Goal: Task Accomplishment & Management: Manage account settings

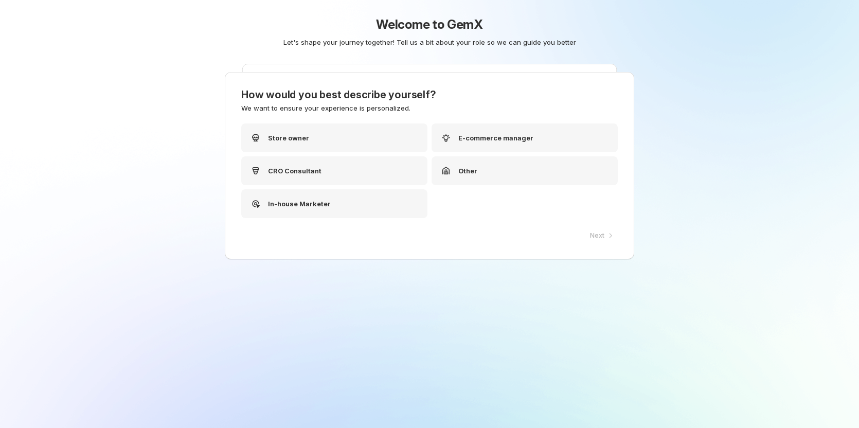
click at [101, 135] on div "Welcome to GemX Let's shape your journey together! Tell us a bit about your rol…" at bounding box center [429, 214] width 859 height 428
click at [364, 142] on div "Store owner" at bounding box center [337, 137] width 186 height 29
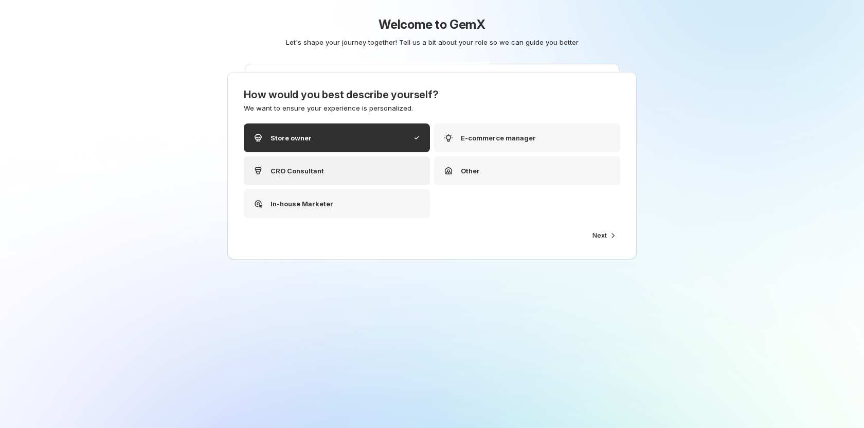
click at [382, 173] on div "CRO Consultant" at bounding box center [337, 170] width 186 height 29
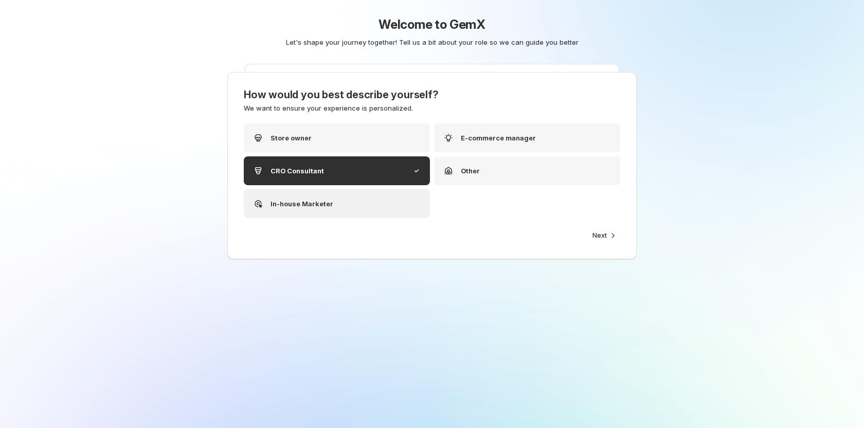
click at [375, 198] on div "In-house Marketer" at bounding box center [337, 203] width 186 height 29
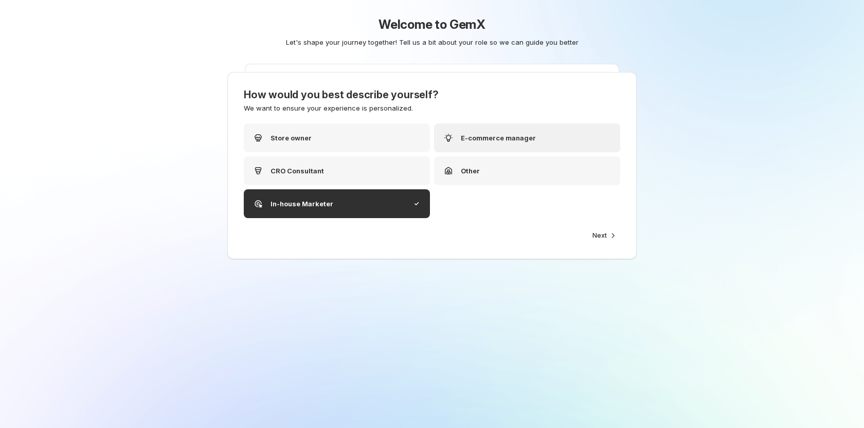
click at [473, 145] on div "E-commerce manager" at bounding box center [527, 137] width 186 height 29
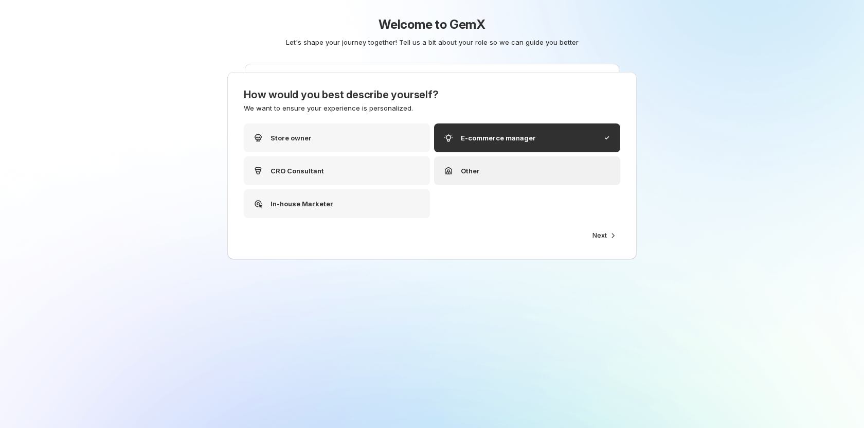
click at [493, 173] on div "Other" at bounding box center [527, 170] width 186 height 29
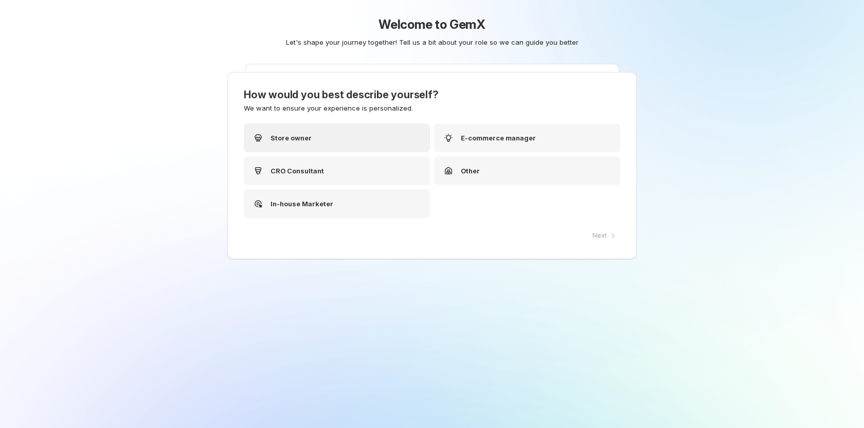
click at [416, 140] on div "Store owner" at bounding box center [337, 137] width 186 height 29
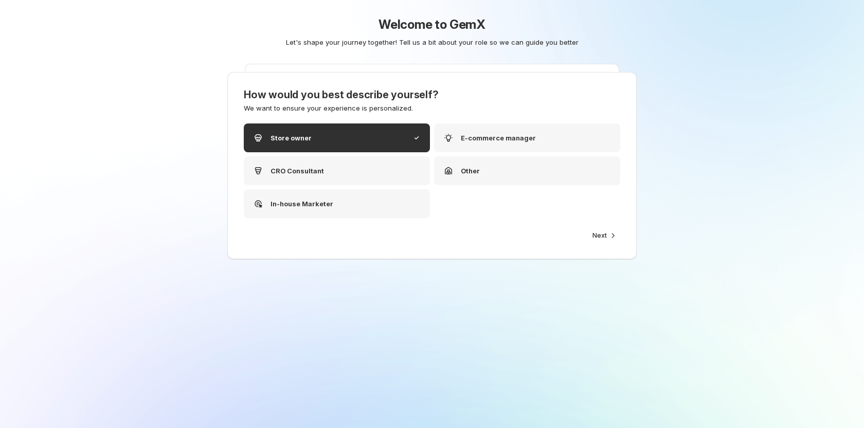
click at [605, 243] on div "How would you best describe yourself? We want to ensure your experience is pers…" at bounding box center [432, 165] width 410 height 187
click at [603, 237] on span "Next" at bounding box center [600, 236] width 14 height 8
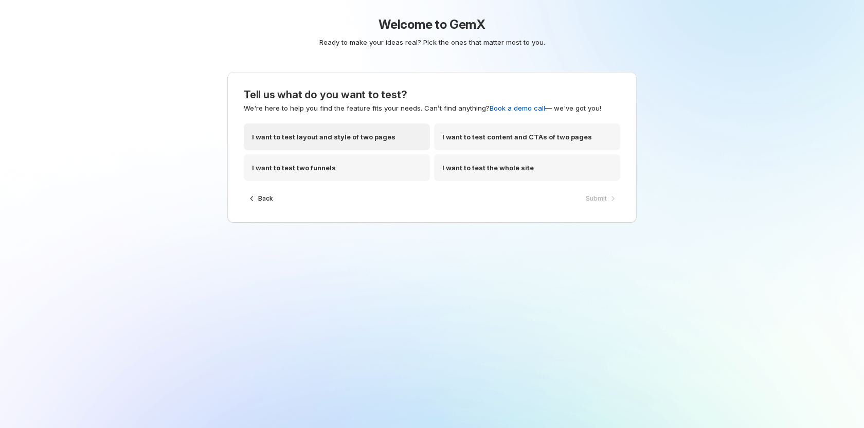
click at [397, 136] on div "I want to test layout and style of two pages" at bounding box center [337, 136] width 186 height 27
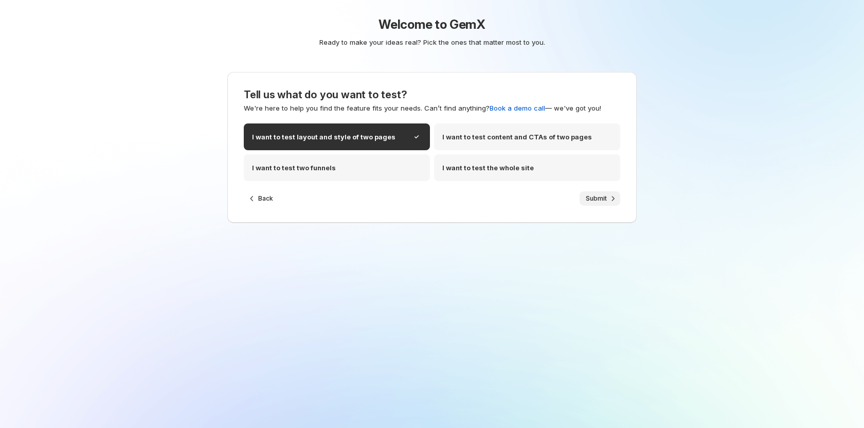
click at [582, 195] on button "Submit" at bounding box center [600, 198] width 41 height 14
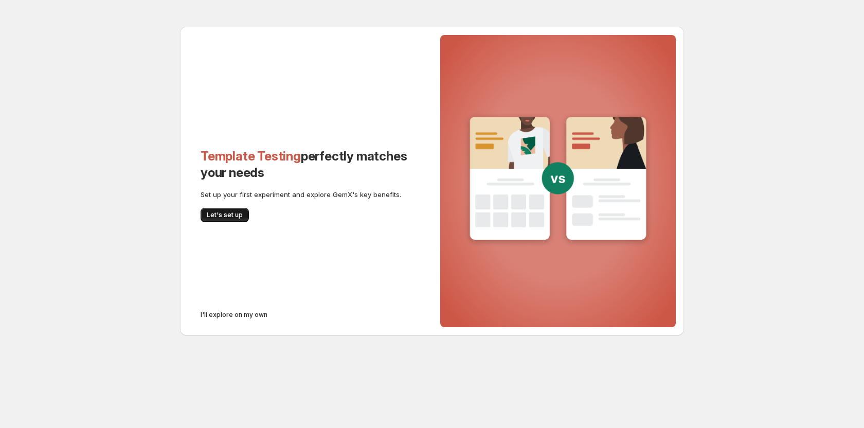
click at [229, 210] on button "Let's set up" at bounding box center [225, 215] width 48 height 14
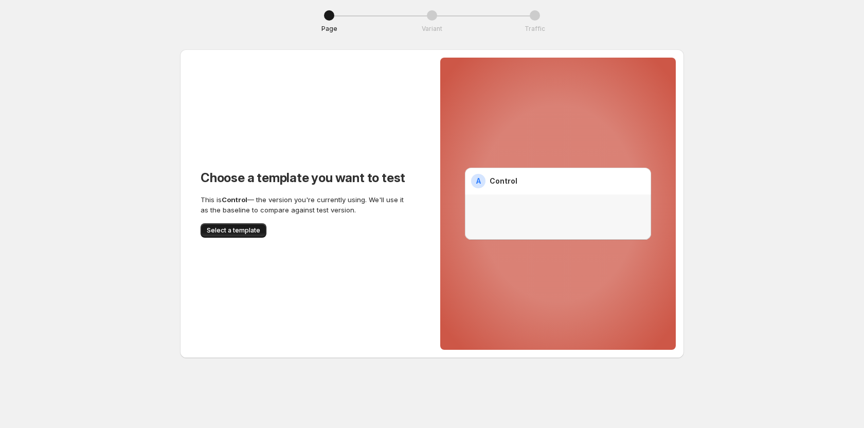
click at [236, 229] on span "Select a template" at bounding box center [234, 230] width 54 height 8
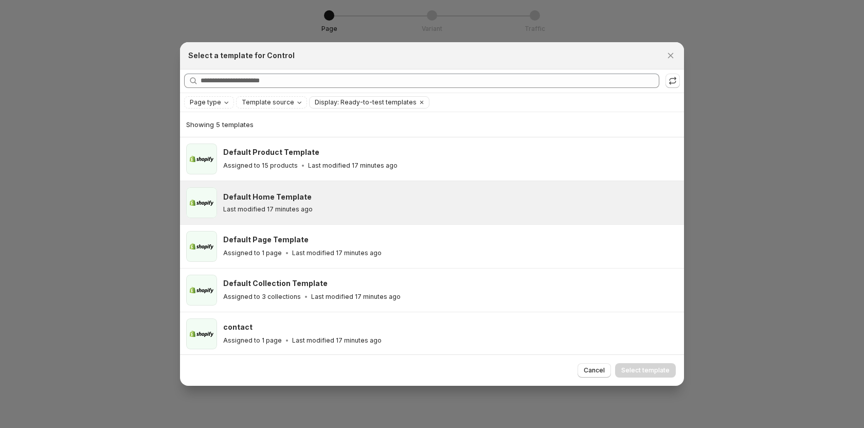
click at [245, 221] on div "Default Home Template Last modified 17 minutes ago" at bounding box center [432, 202] width 504 height 43
click at [629, 367] on span "Select template" at bounding box center [646, 370] width 48 height 8
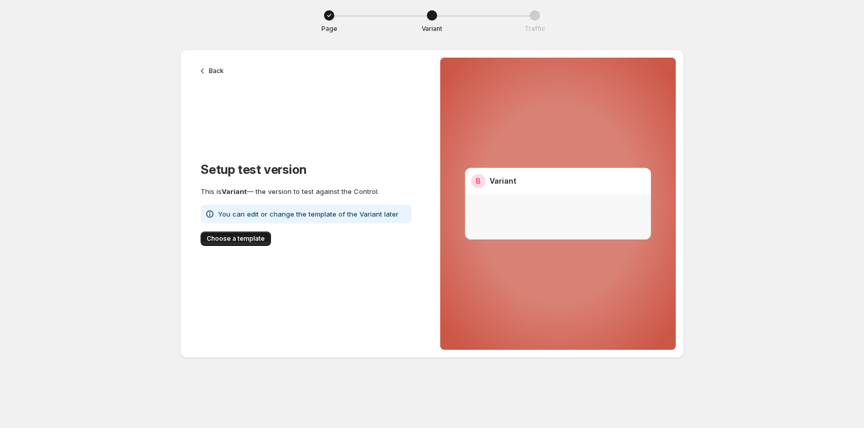
click at [241, 239] on span "Choose a template" at bounding box center [236, 239] width 58 height 8
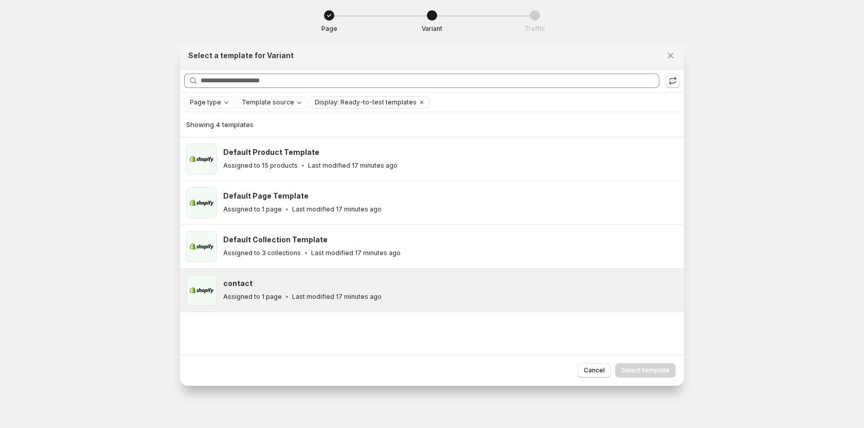
click at [291, 285] on div "contact" at bounding box center [449, 283] width 452 height 10
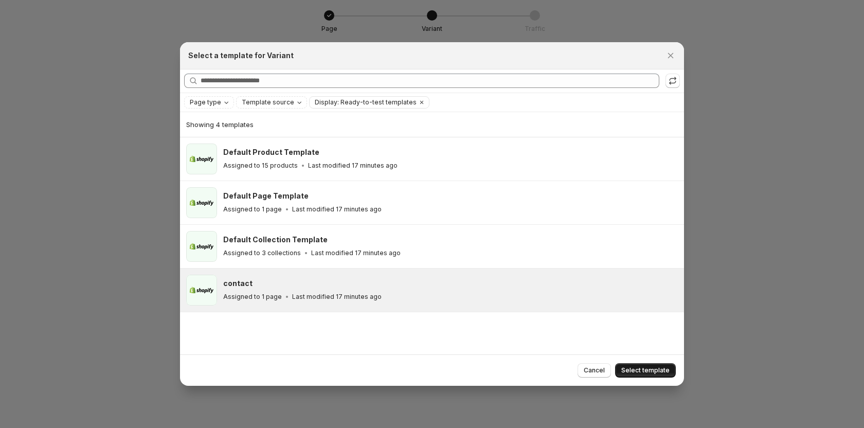
click at [641, 369] on span "Select template" at bounding box center [646, 370] width 48 height 8
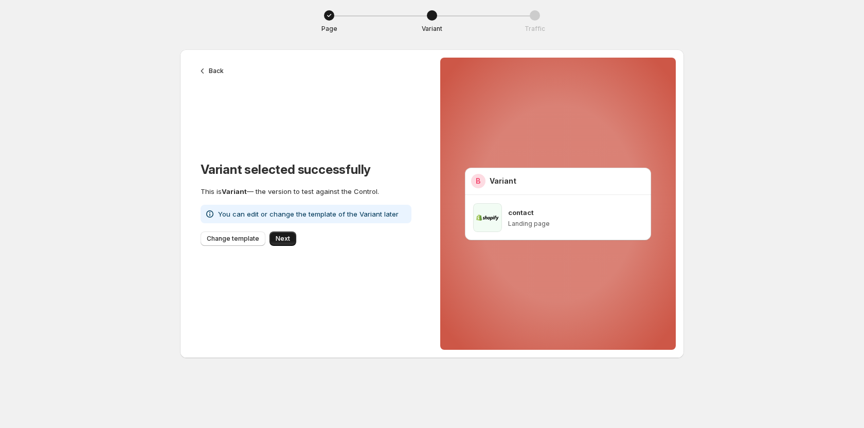
click at [282, 240] on span "Next" at bounding box center [283, 239] width 14 height 8
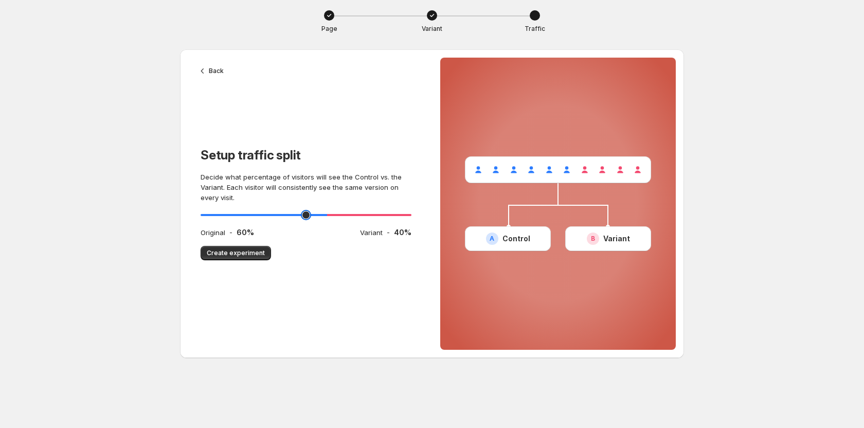
drag, startPoint x: 306, startPoint y: 214, endPoint x: 332, endPoint y: 214, distance: 26.2
type input "**"
click at [332, 214] on input "range" at bounding box center [306, 215] width 211 height 14
click at [252, 257] on button "Create experiment" at bounding box center [236, 253] width 70 height 14
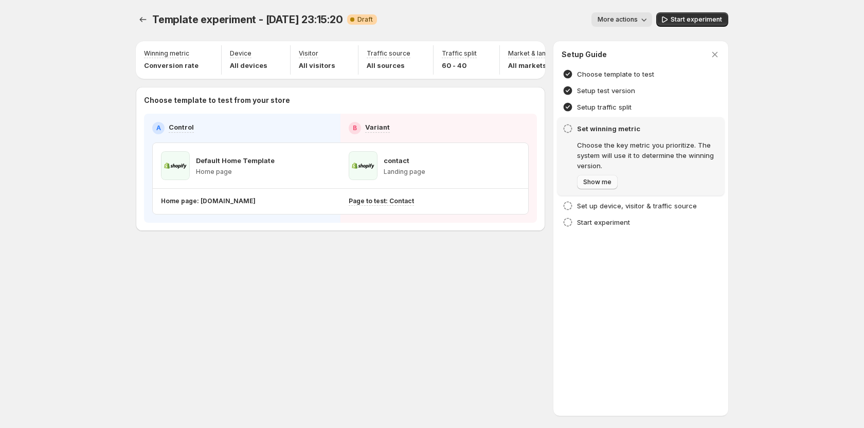
click at [602, 186] on span "Show me" at bounding box center [597, 182] width 28 height 8
click at [600, 186] on button "Next" at bounding box center [590, 182] width 27 height 14
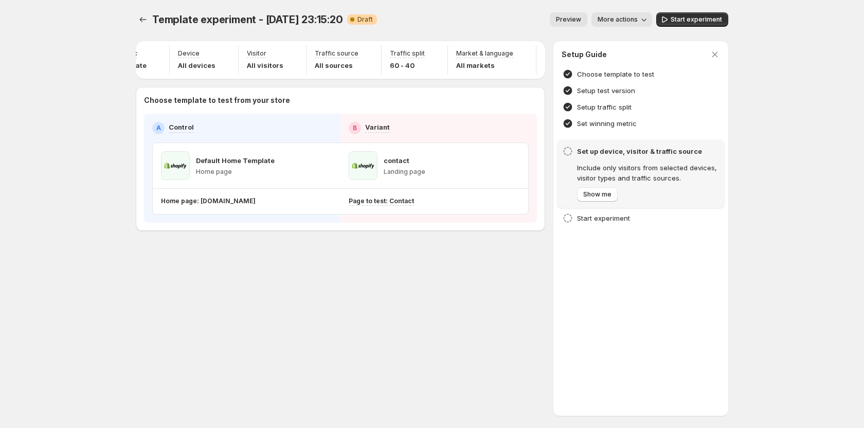
scroll to position [0, 66]
click at [610, 124] on h4 "Set winning metric" at bounding box center [648, 123] width 142 height 10
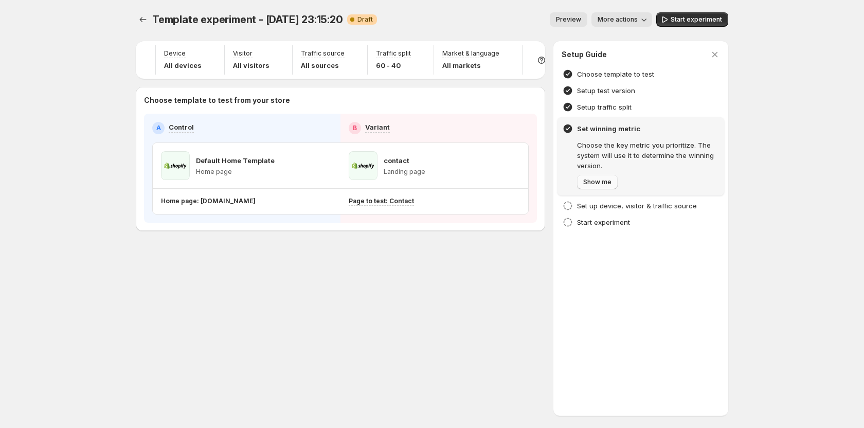
click at [594, 183] on span "Show me" at bounding box center [597, 182] width 28 height 8
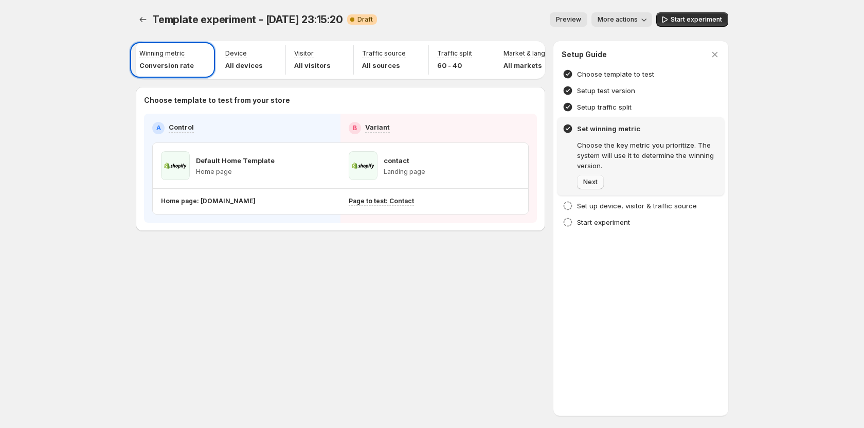
scroll to position [0, 0]
click at [583, 199] on div "Set up device, visitor & traffic source" at bounding box center [641, 206] width 167 height 16
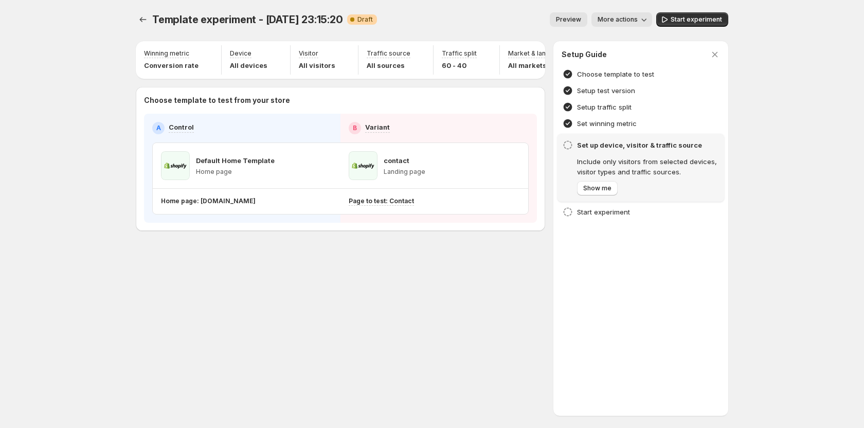
scroll to position [0, 67]
click at [592, 184] on button "Show me" at bounding box center [597, 188] width 41 height 14
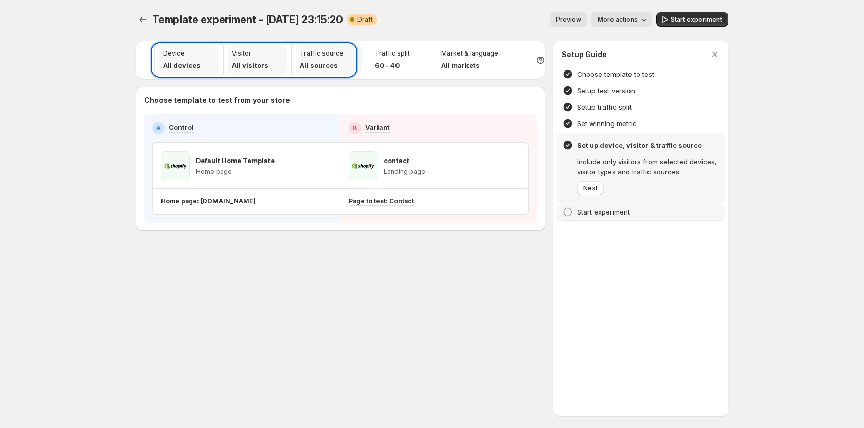
click at [588, 209] on h4 "Start experiment" at bounding box center [603, 212] width 53 height 10
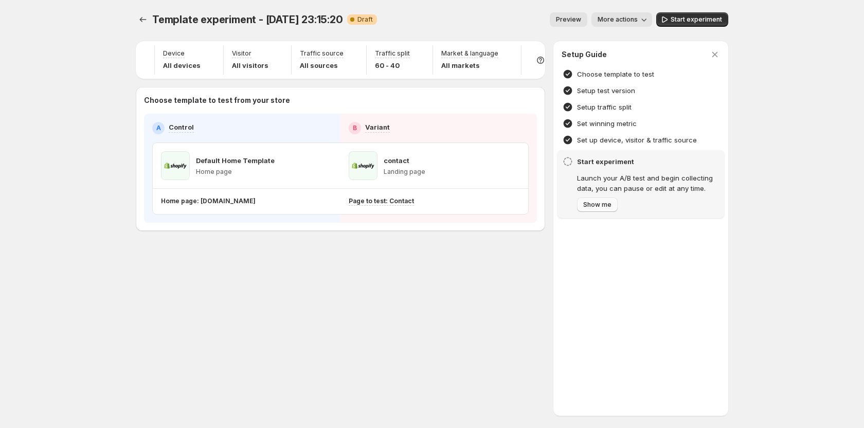
click at [591, 203] on span "Show me" at bounding box center [597, 205] width 28 height 8
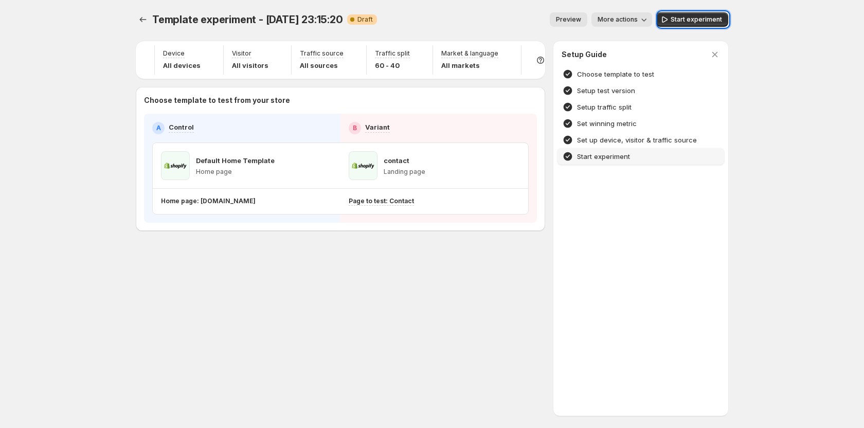
click at [620, 152] on h4 "Start experiment" at bounding box center [603, 156] width 53 height 10
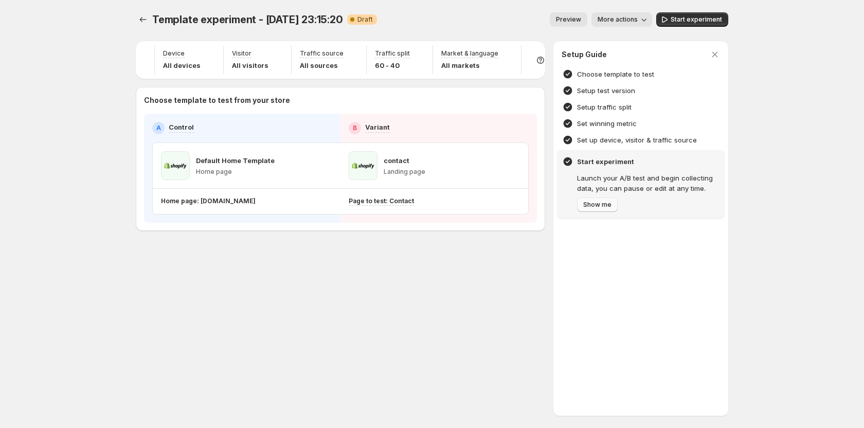
click at [604, 206] on span "Show me" at bounding box center [597, 205] width 28 height 8
click at [608, 144] on h4 "Set up device, visitor & traffic source" at bounding box center [637, 140] width 120 height 10
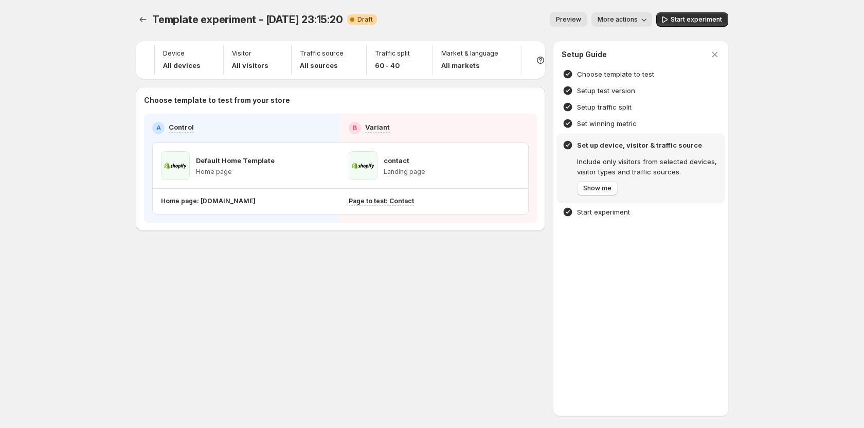
scroll to position [0, 63]
click at [454, 63] on div "Market & language Show page only to visitors coming from selected markets and l…" at bounding box center [459, 91] width 107 height 66
click at [486, 60] on div "Market & language Show page only to visitors coming from selected markets and l…" at bounding box center [459, 91] width 107 height 66
click at [482, 51] on p "Market & language" at bounding box center [473, 53] width 57 height 8
click at [506, 56] on icon "button" at bounding box center [511, 54] width 10 height 10
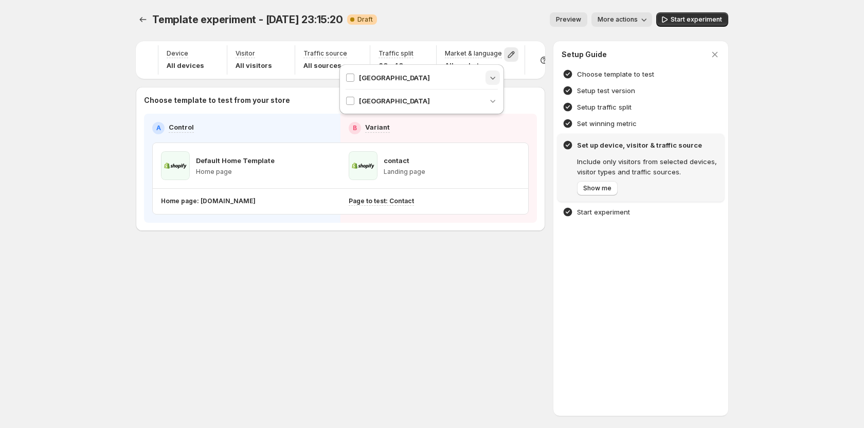
click at [493, 77] on icon "button" at bounding box center [493, 78] width 10 height 10
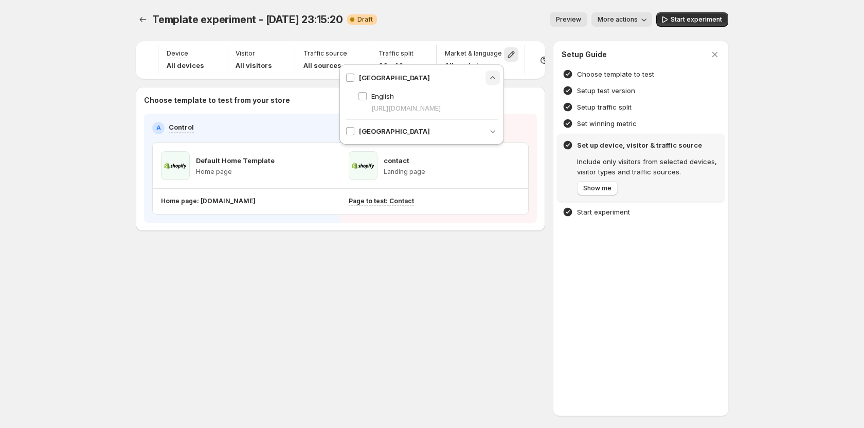
click at [493, 77] on icon "button" at bounding box center [492, 77] width 5 height 3
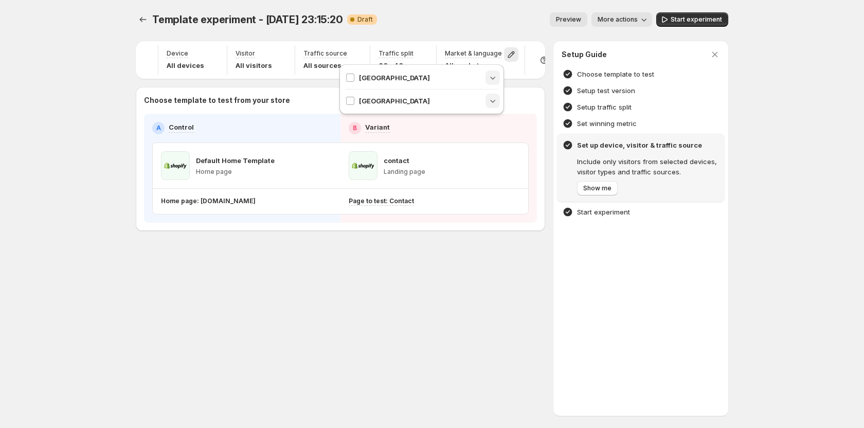
click at [493, 100] on icon "button" at bounding box center [493, 101] width 10 height 10
click at [493, 100] on icon "button" at bounding box center [492, 100] width 5 height 3
click at [493, 79] on icon "button" at bounding box center [492, 78] width 5 height 3
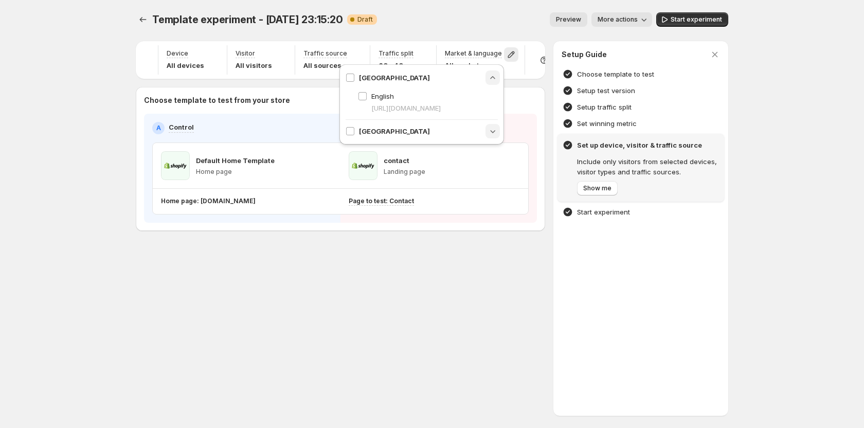
click at [493, 79] on icon "button" at bounding box center [493, 78] width 10 height 10
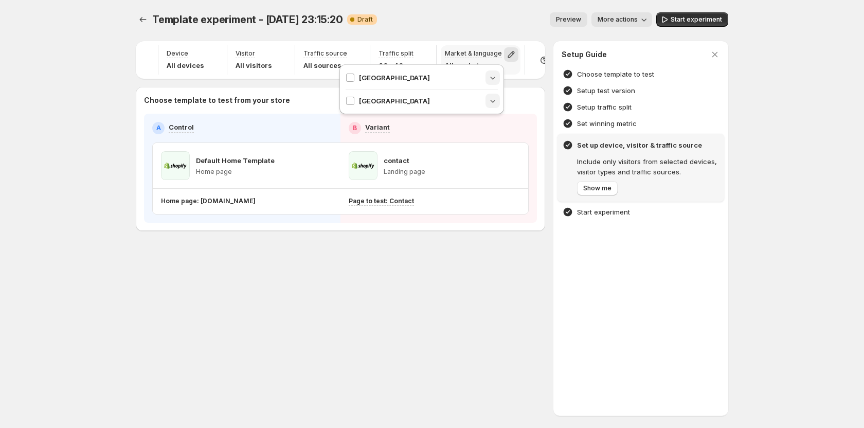
click at [506, 55] on icon "button" at bounding box center [511, 54] width 10 height 10
click at [418, 54] on icon "button" at bounding box center [423, 54] width 10 height 10
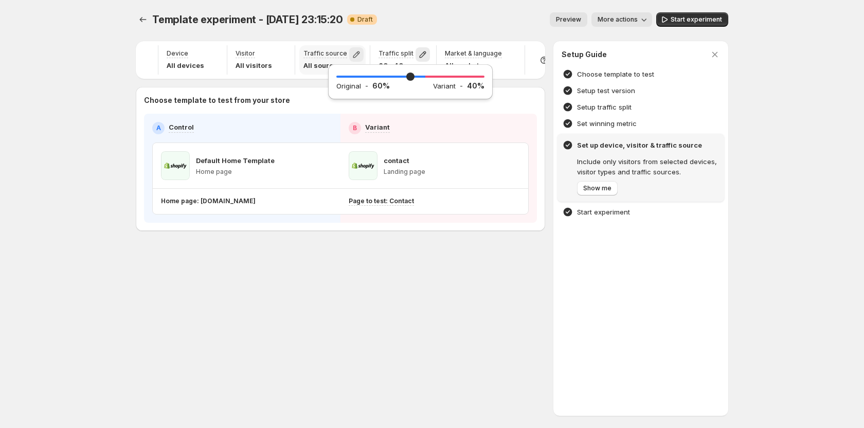
click at [351, 54] on icon "button" at bounding box center [356, 54] width 10 height 10
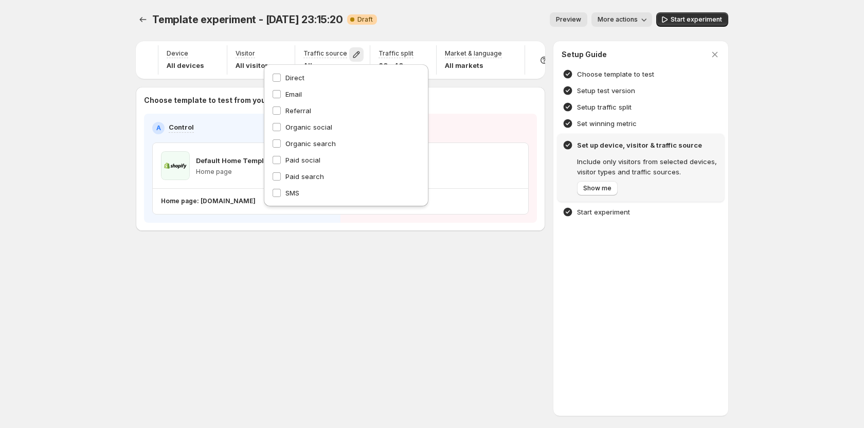
click at [472, 2] on div "Template experiment - Sep 14, 23:15:20. This page is ready Template experiment …" at bounding box center [432, 19] width 593 height 39
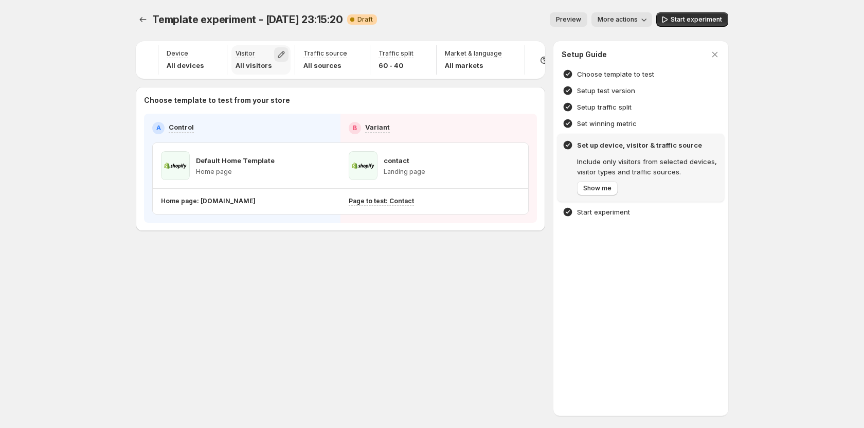
click at [276, 55] on icon "button" at bounding box center [281, 54] width 10 height 10
click at [351, 53] on icon "button" at bounding box center [356, 54] width 10 height 10
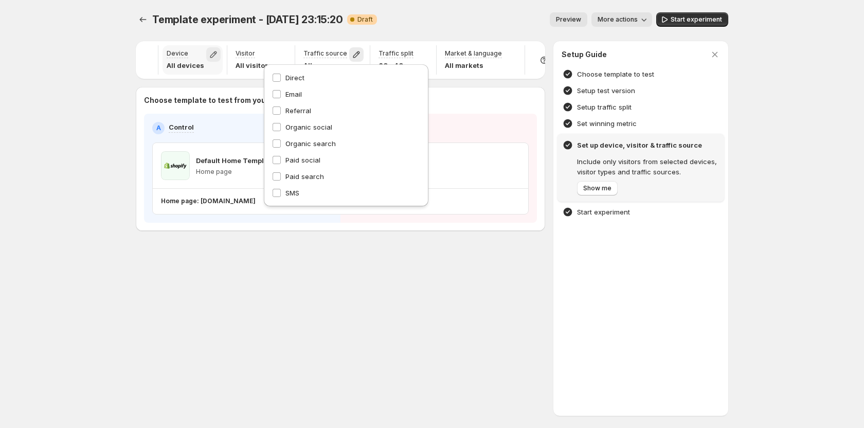
click at [208, 56] on icon "button" at bounding box center [213, 54] width 10 height 10
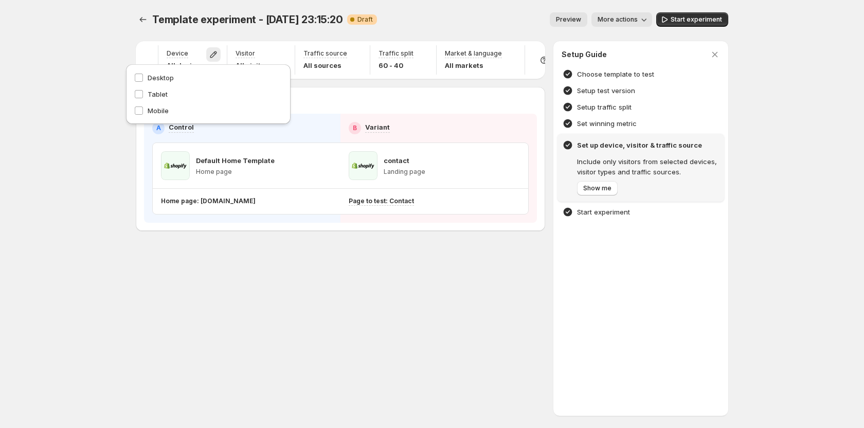
click at [97, 95] on div "Template experiment - Sep 14, 23:15:20. This page is ready Template experiment …" at bounding box center [432, 214] width 864 height 428
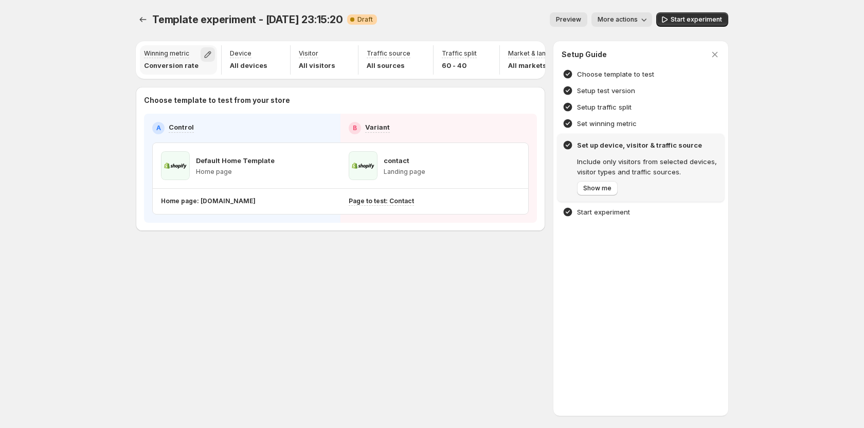
click at [203, 54] on icon "button" at bounding box center [208, 54] width 10 height 10
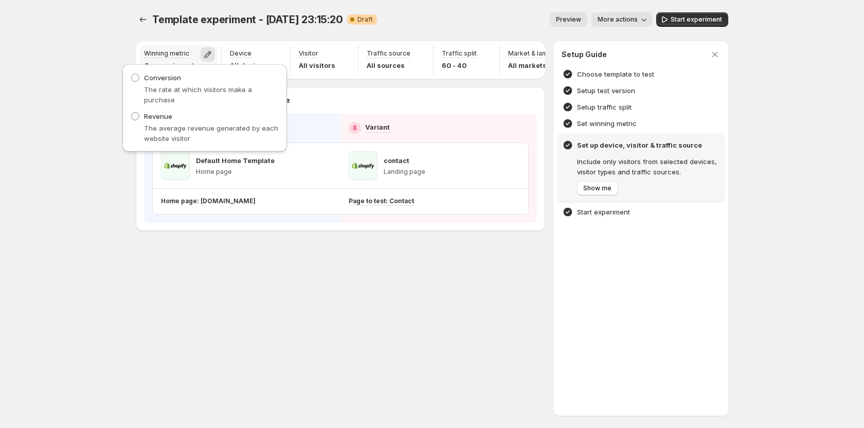
click at [203, 54] on icon "button" at bounding box center [208, 54] width 10 height 10
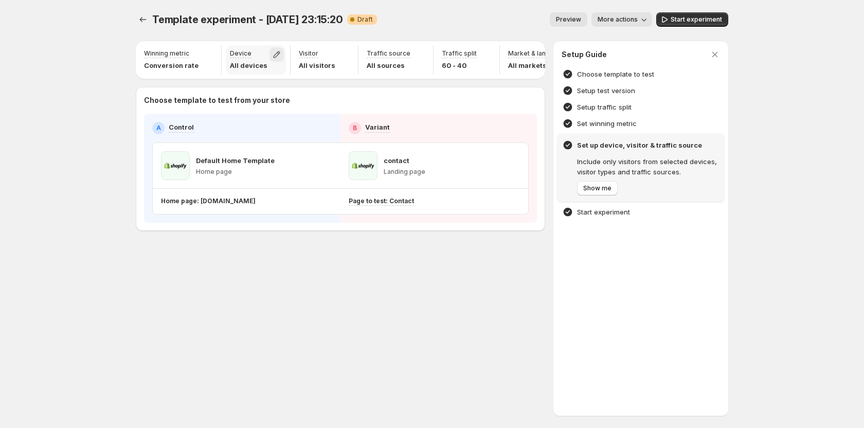
click at [272, 56] on icon "button" at bounding box center [277, 54] width 10 height 10
click at [340, 53] on icon "button" at bounding box center [345, 54] width 10 height 10
click at [402, 51] on div "Traffic source All sources" at bounding box center [396, 59] width 66 height 29
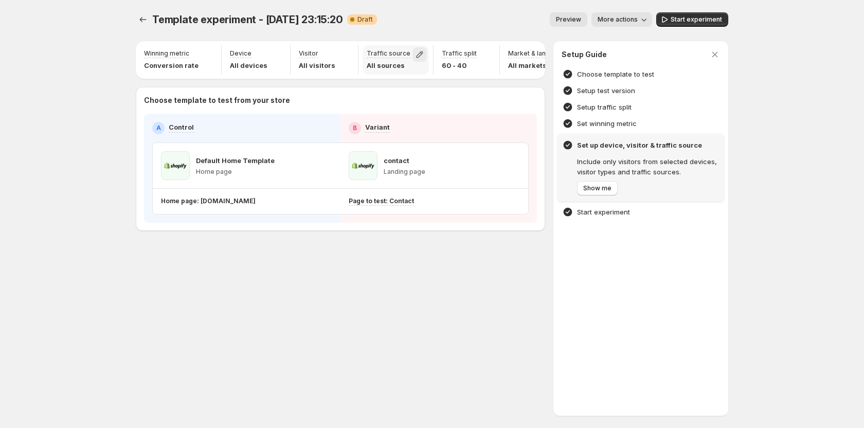
click at [415, 54] on icon "button" at bounding box center [420, 54] width 10 height 10
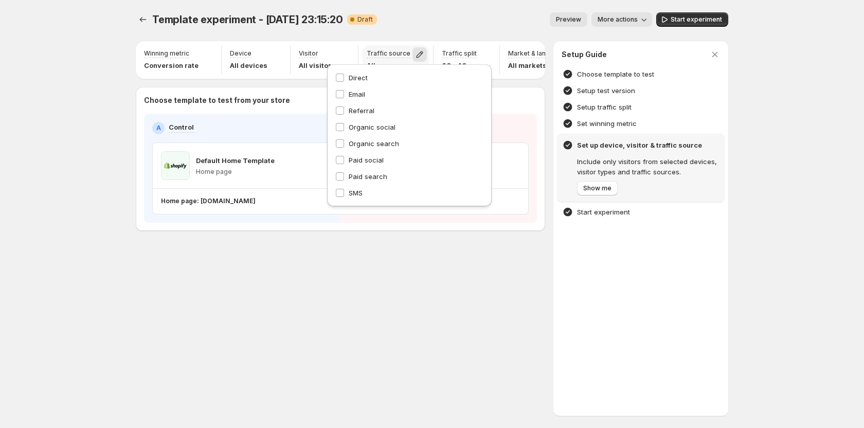
click at [415, 54] on icon "button" at bounding box center [420, 54] width 10 height 10
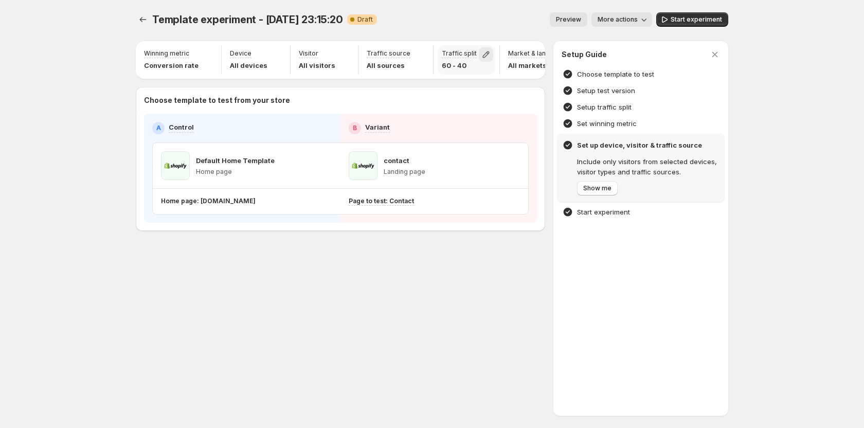
click at [483, 55] on icon "button" at bounding box center [486, 54] width 7 height 7
click at [506, 58] on icon "button" at bounding box center [511, 54] width 10 height 10
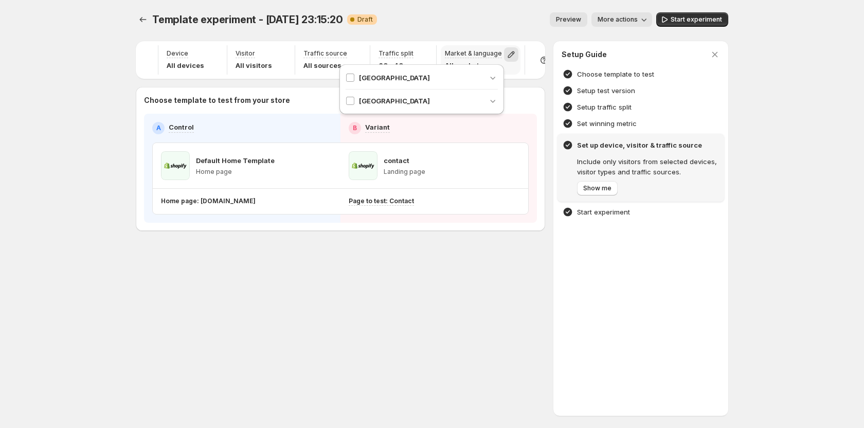
click at [506, 58] on icon "button" at bounding box center [511, 54] width 10 height 10
click at [508, 15] on div "Preview More actions" at bounding box center [518, 19] width 267 height 14
click at [508, 56] on icon "button" at bounding box center [511, 54] width 7 height 7
click at [420, 52] on icon "button" at bounding box center [423, 54] width 7 height 7
click at [353, 53] on icon "button" at bounding box center [356, 54] width 7 height 7
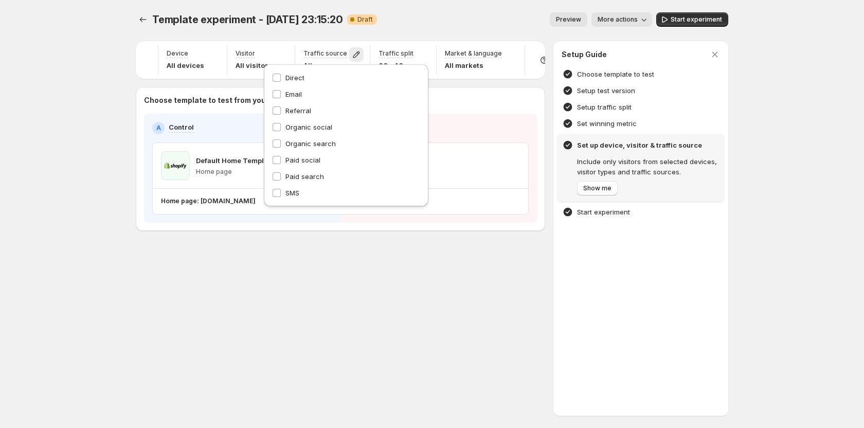
click at [509, 5] on div "Template experiment - Sep 14, 23:15:20. This page is ready Template experiment …" at bounding box center [432, 19] width 593 height 39
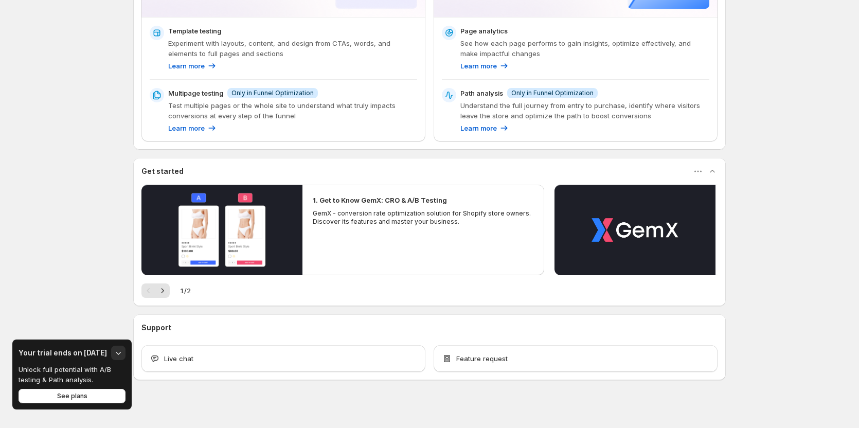
scroll to position [239, 0]
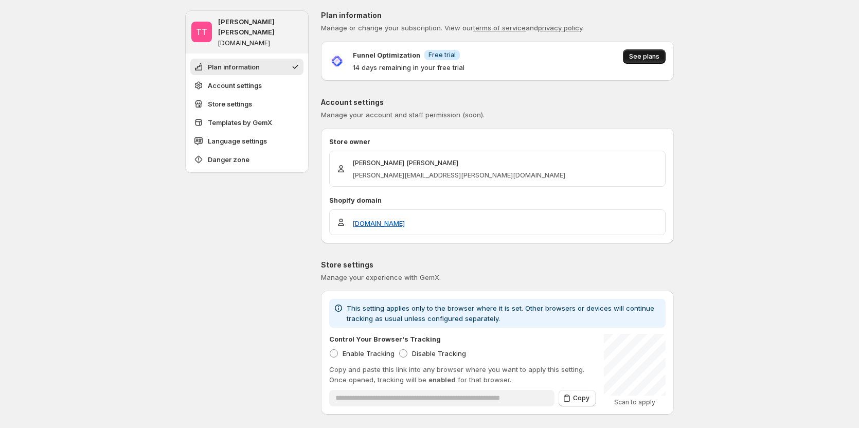
click at [639, 58] on span "See plans" at bounding box center [644, 56] width 30 height 8
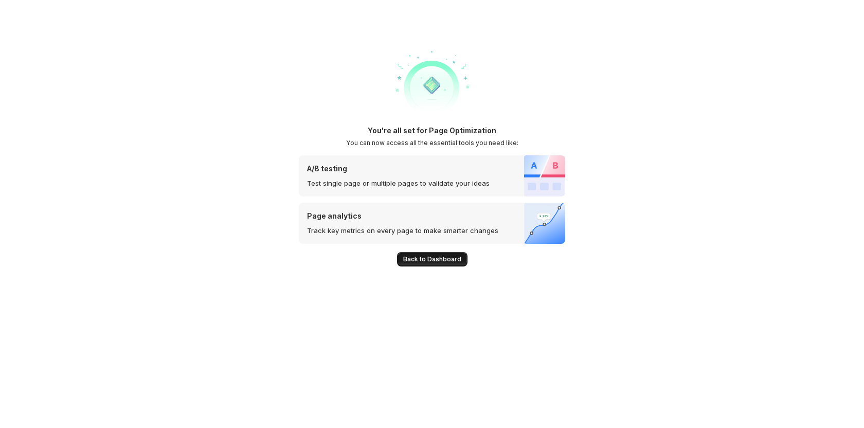
click at [440, 256] on span "Back to Dashboard" at bounding box center [432, 259] width 58 height 8
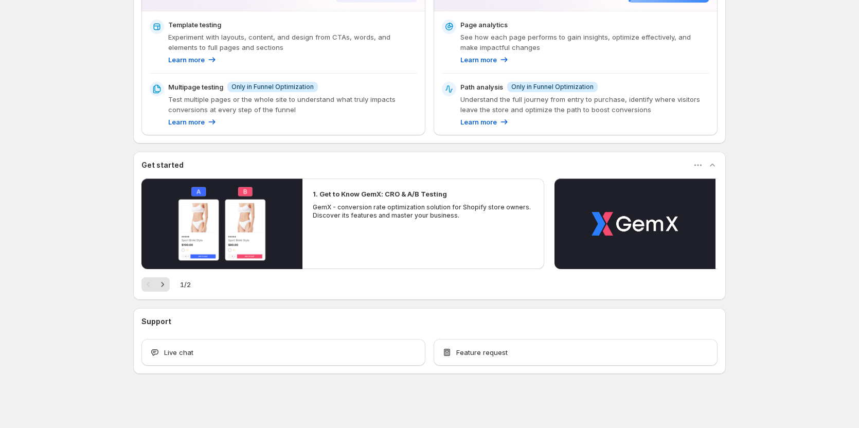
scroll to position [239, 0]
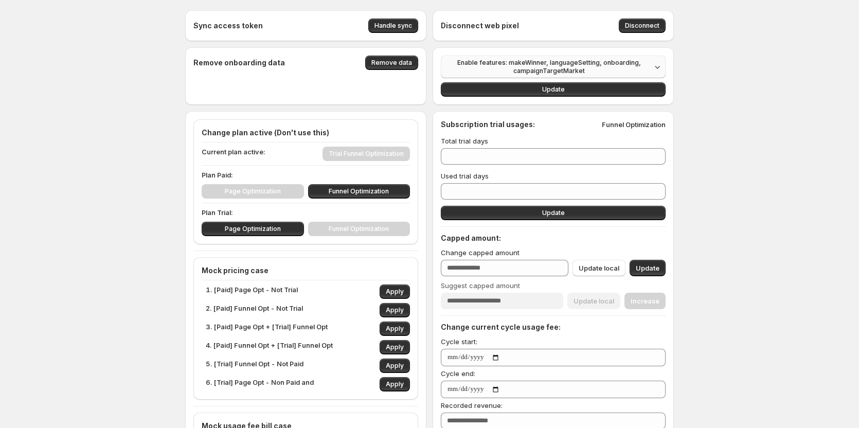
click at [587, 66] on span "Enable features: makeWinner, languageSetting, onboarding, campaignTargetMarket" at bounding box center [549, 67] width 204 height 16
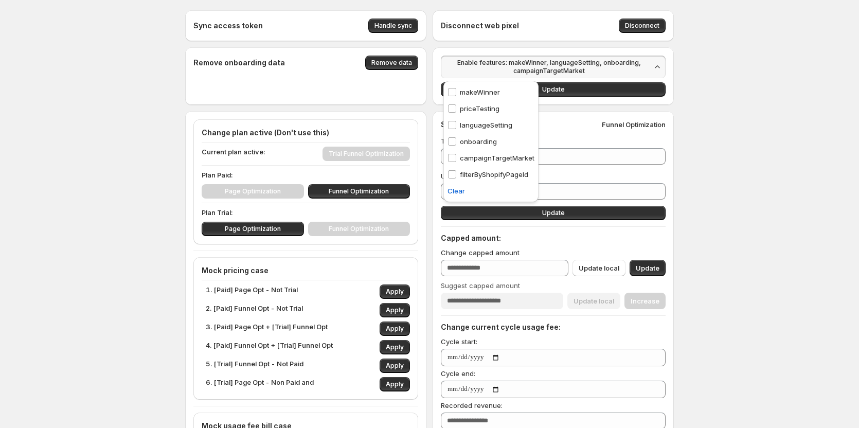
click at [587, 66] on span "Enable features: makeWinner, languageSetting, onboarding, campaignTargetMarket" at bounding box center [549, 67] width 204 height 16
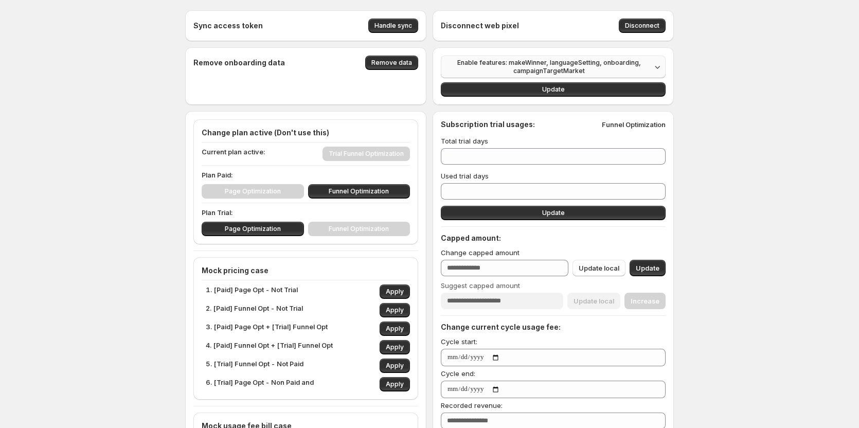
click at [537, 70] on span "Enable features: makeWinner, languageSetting, onboarding, campaignTargetMarket" at bounding box center [549, 67] width 204 height 16
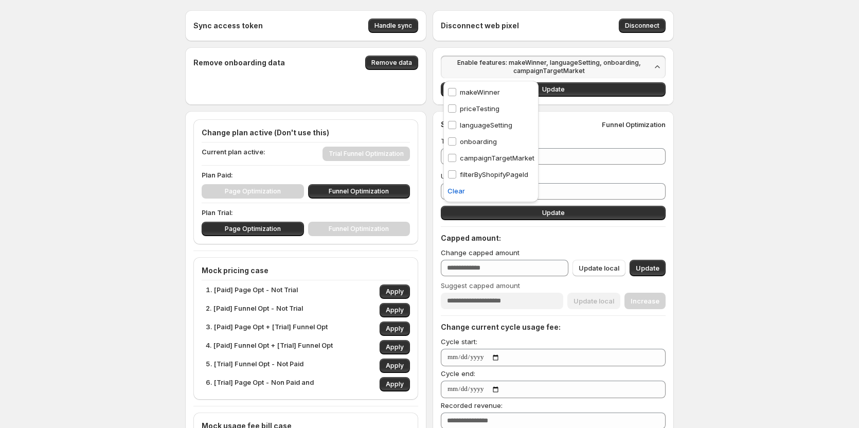
click at [535, 72] on span "Enable features: makeWinner, languageSetting, onboarding, campaignTargetMarket" at bounding box center [549, 67] width 204 height 16
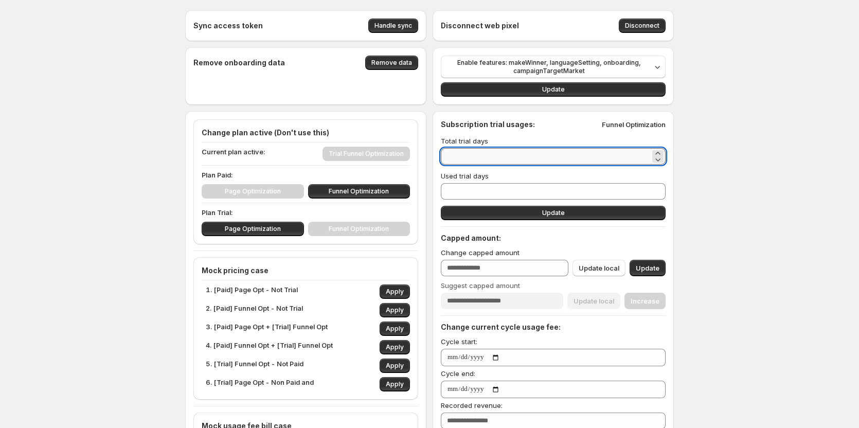
click at [483, 154] on input "**" at bounding box center [545, 156] width 209 height 16
click at [661, 157] on icon at bounding box center [658, 159] width 10 height 10
type input "**"
click at [656, 151] on icon at bounding box center [658, 153] width 10 height 10
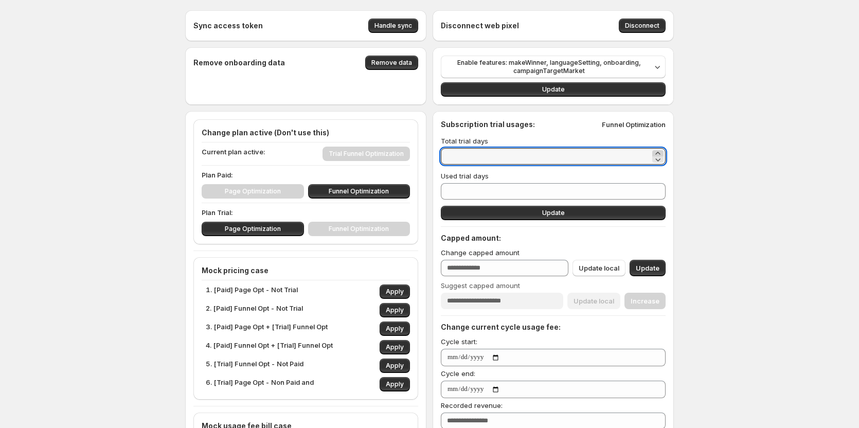
type input "**"
click at [659, 155] on icon at bounding box center [658, 159] width 10 height 10
type input "**"
type input "*"
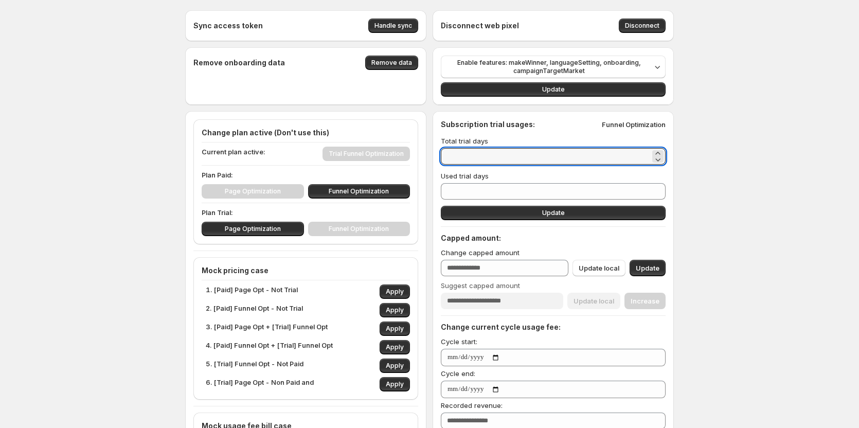
type input "*"
click at [629, 221] on div "Subscription trial usages: Funnel Optimization Total trial days * Used trial da…" at bounding box center [553, 298] width 225 height 359
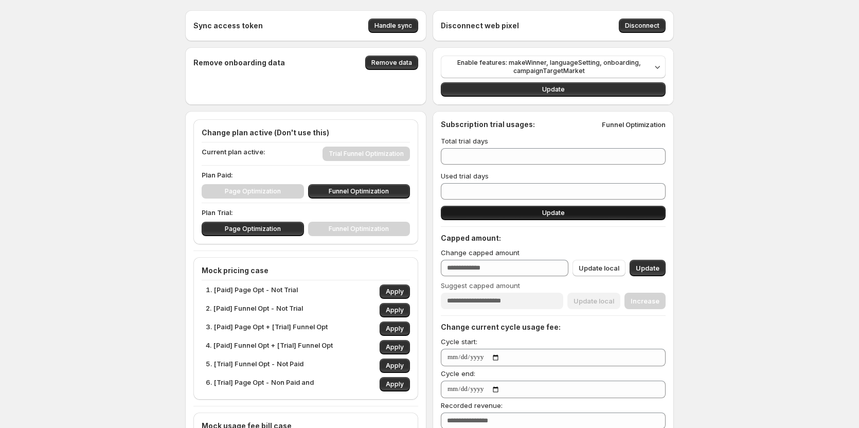
click at [626, 216] on button "Update" at bounding box center [553, 213] width 225 height 14
click at [737, 197] on div "Sync access token Handle sync Disconnect web pixel Disconnect Remove onboarding…" at bounding box center [429, 424] width 859 height 849
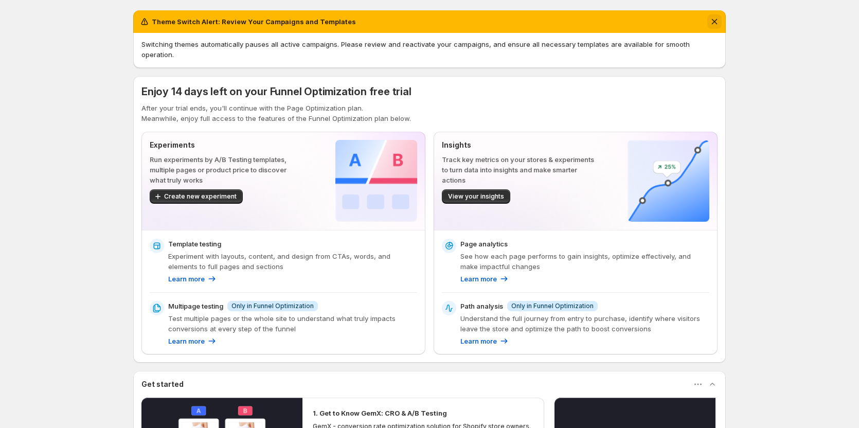
click at [718, 23] on icon "Dismiss notification" at bounding box center [715, 22] width 6 height 6
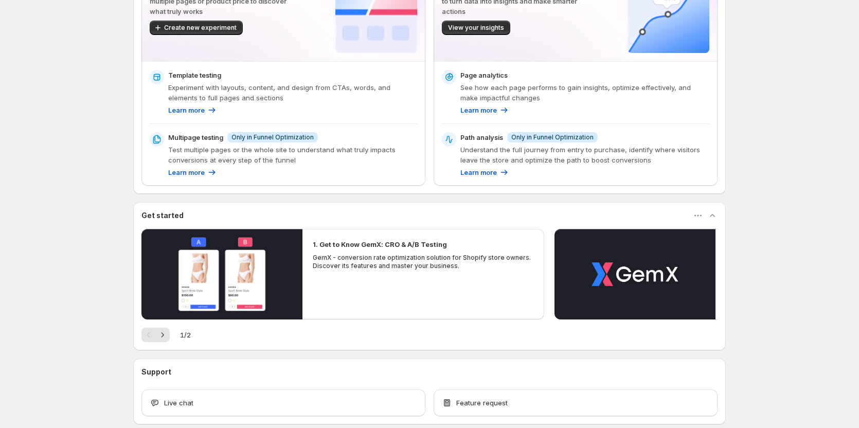
scroll to position [155, 0]
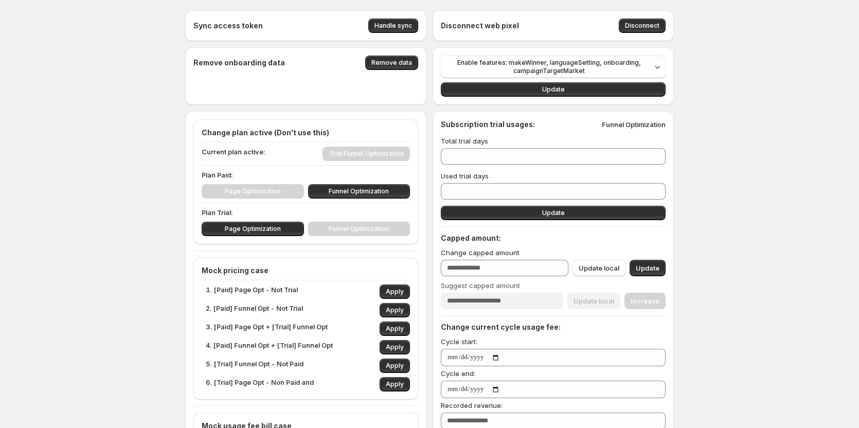
click at [269, 190] on div "Page Optimization Funnel Optimization" at bounding box center [306, 191] width 208 height 14
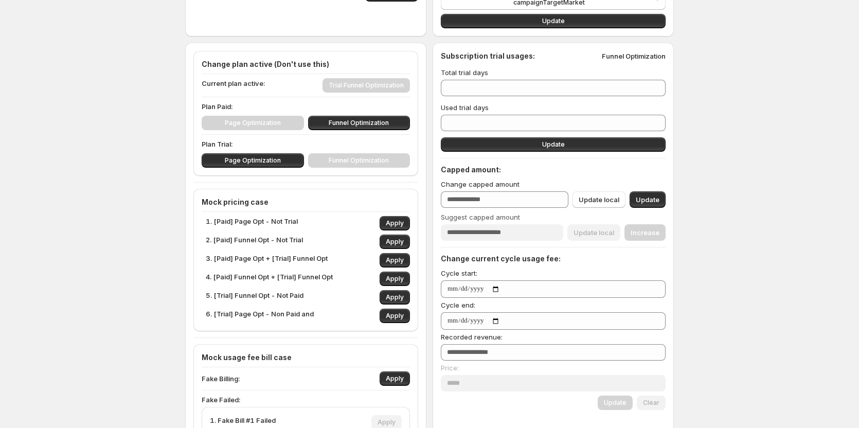
scroll to position [51, 0]
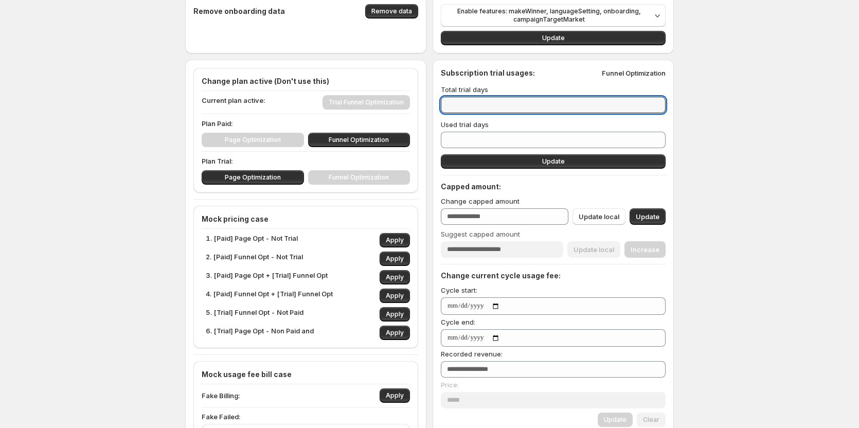
drag, startPoint x: 483, startPoint y: 96, endPoint x: 438, endPoint y: 109, distance: 46.1
click at [438, 109] on div "Subscription trial usages: Funnel Optimization Total trial days ** Used trial d…" at bounding box center [553, 401] width 241 height 682
type input "*"
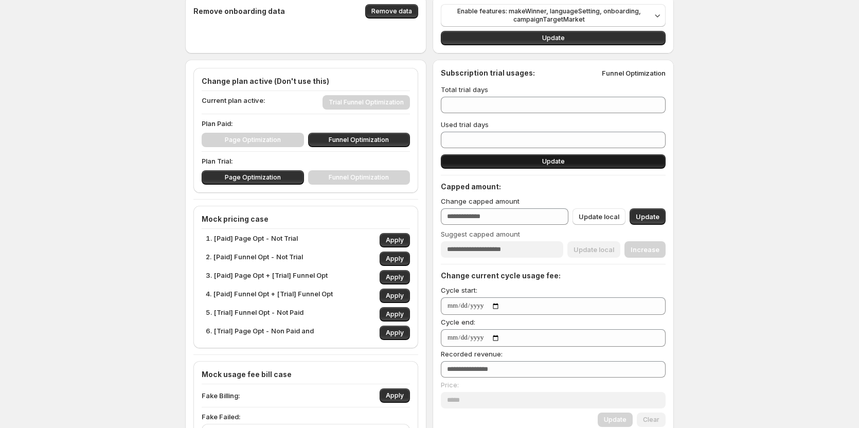
click at [549, 160] on span "Update" at bounding box center [553, 161] width 23 height 8
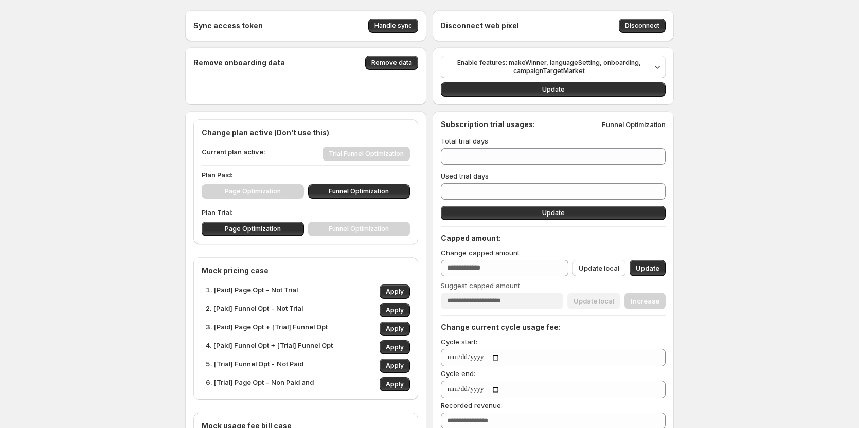
click at [266, 194] on div "Page Optimization Funnel Optimization" at bounding box center [306, 191] width 208 height 14
click at [555, 63] on span "Enable features: makeWinner, languageSetting, onboarding, campaignTargetMarket" at bounding box center [549, 67] width 204 height 16
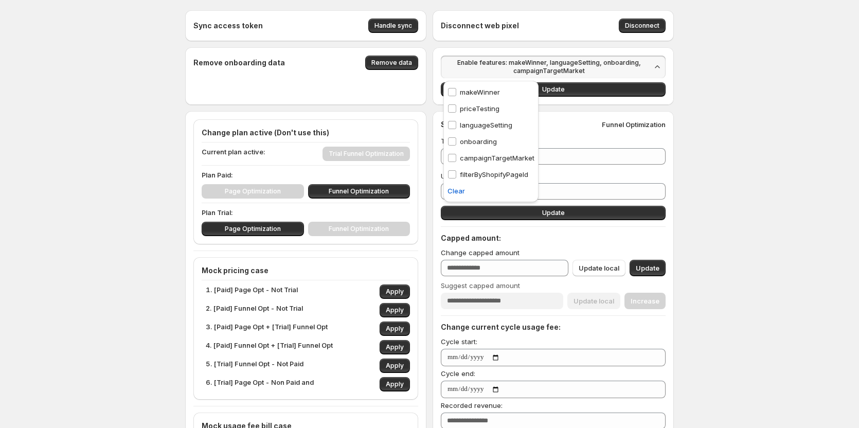
click at [766, 183] on div "Sync access token Handle sync Disconnect web pixel Disconnect Remove onboarding…" at bounding box center [429, 424] width 859 height 849
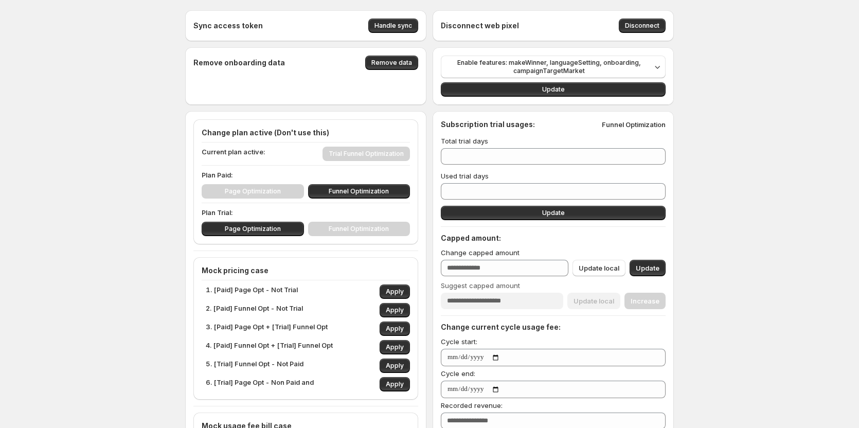
click at [534, 201] on div "Subscription trial usages: Funnel Optimization Total trial days * Used trial da…" at bounding box center [553, 298] width 225 height 359
click at [535, 192] on input "*" at bounding box center [545, 191] width 209 height 16
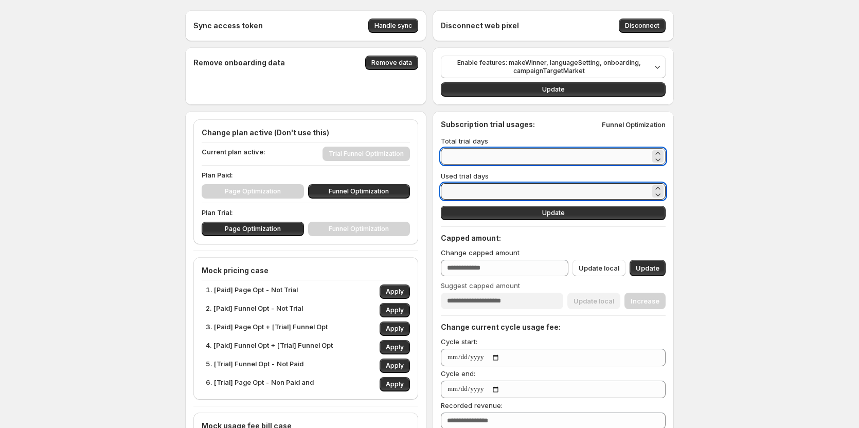
click at [538, 158] on input "*" at bounding box center [545, 156] width 209 height 16
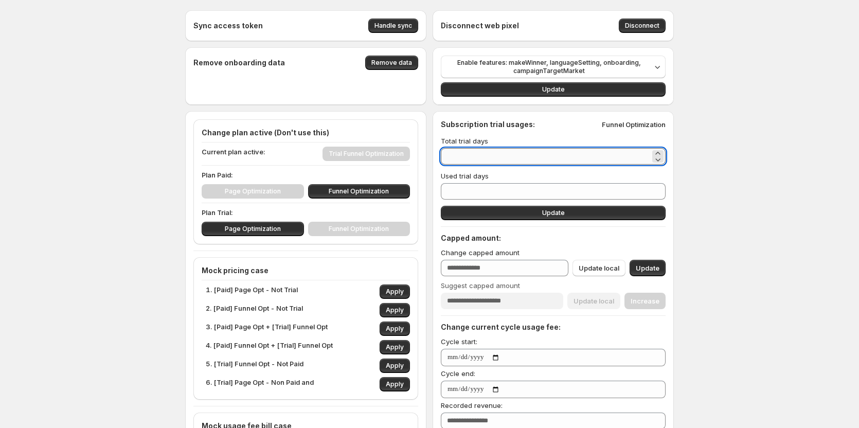
type input "*"
type input "**"
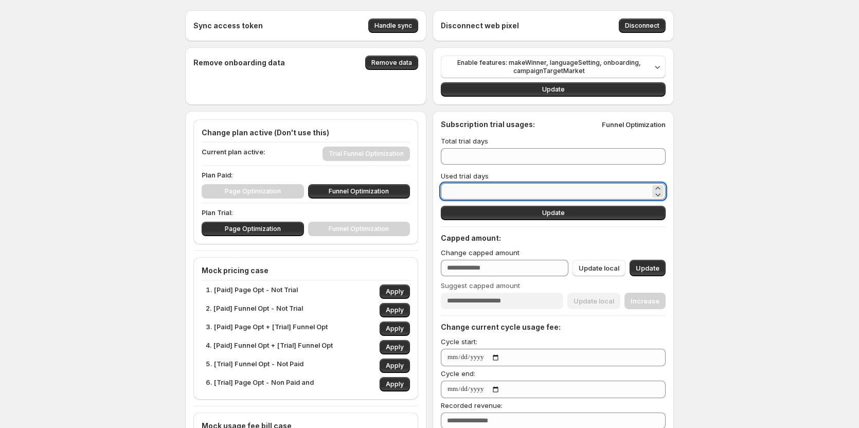
click at [499, 184] on input "*" at bounding box center [545, 191] width 209 height 16
type input "*"
type input "**"
click at [536, 211] on button "Update" at bounding box center [553, 213] width 225 height 14
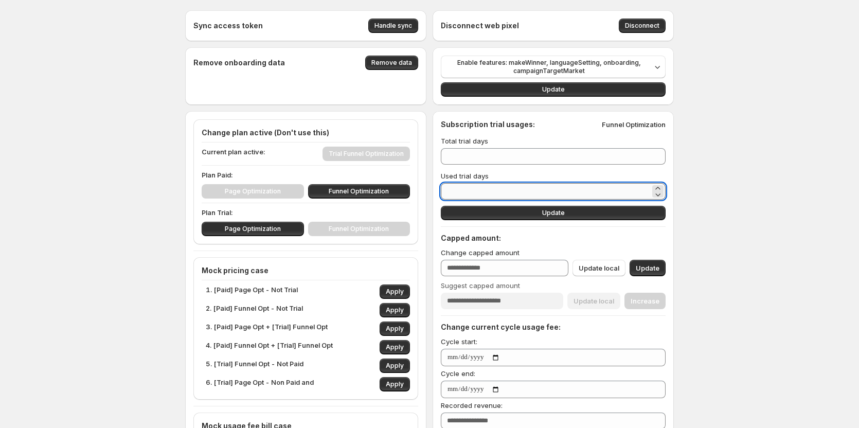
click at [492, 191] on input "*" at bounding box center [545, 191] width 209 height 16
type input "*"
type input "**"
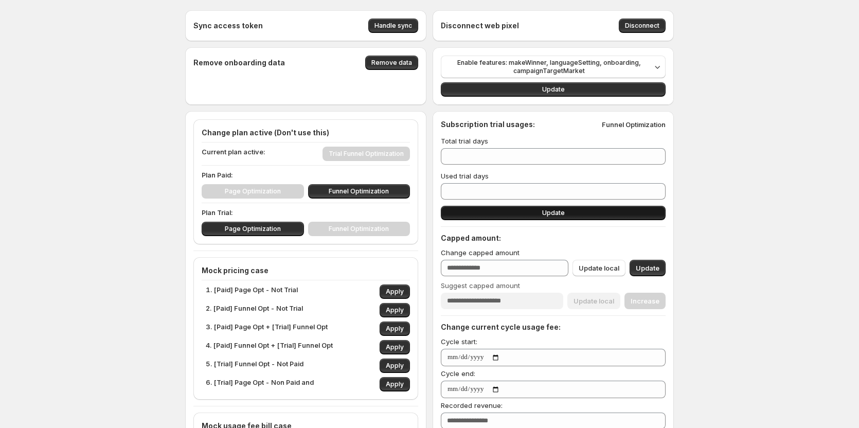
click at [513, 209] on button "Update" at bounding box center [553, 213] width 225 height 14
click at [517, 213] on button "Update" at bounding box center [553, 213] width 225 height 14
